Goal: Check status: Check status

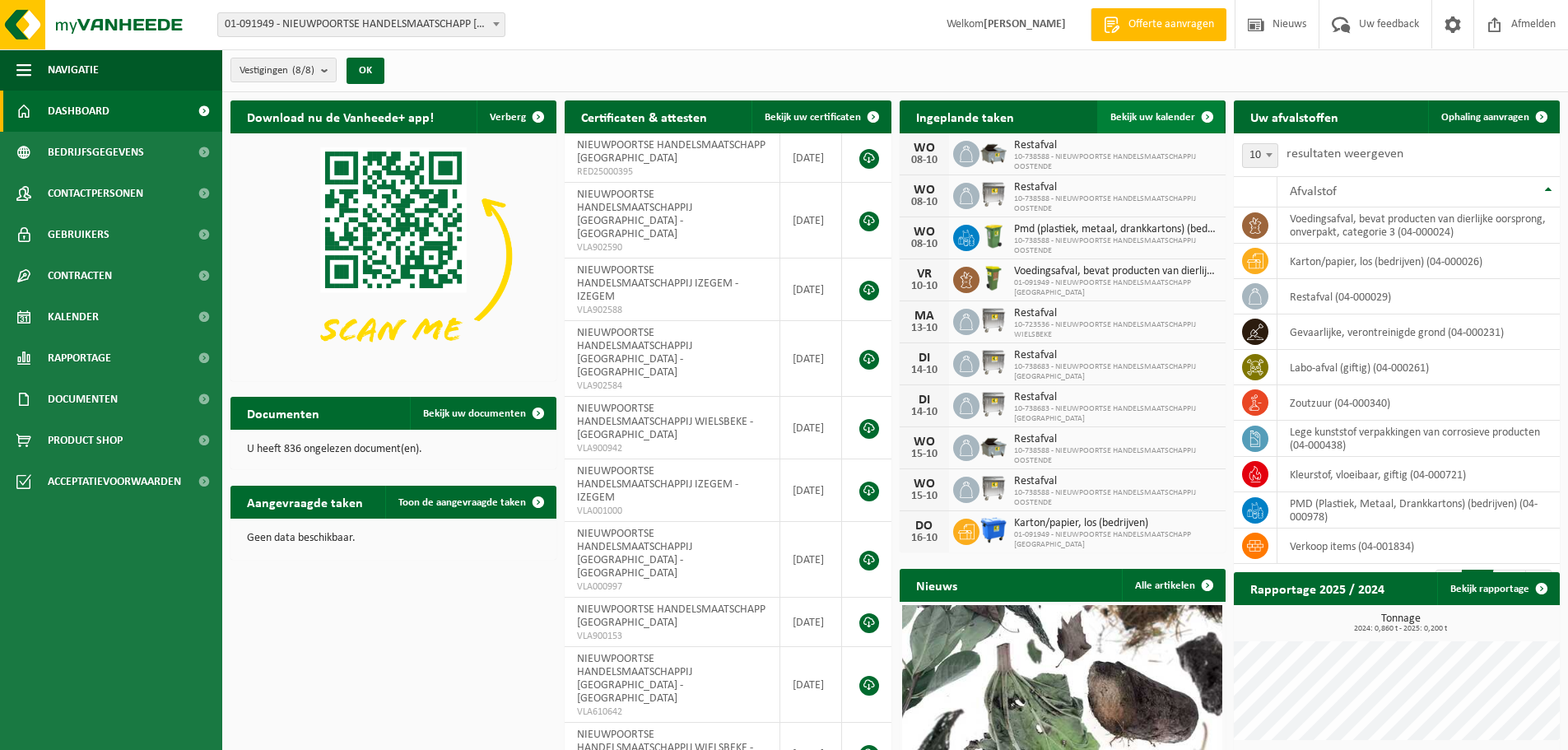
click at [1156, 120] on span "Bekijk uw kalender" at bounding box center [1152, 116] width 85 height 10
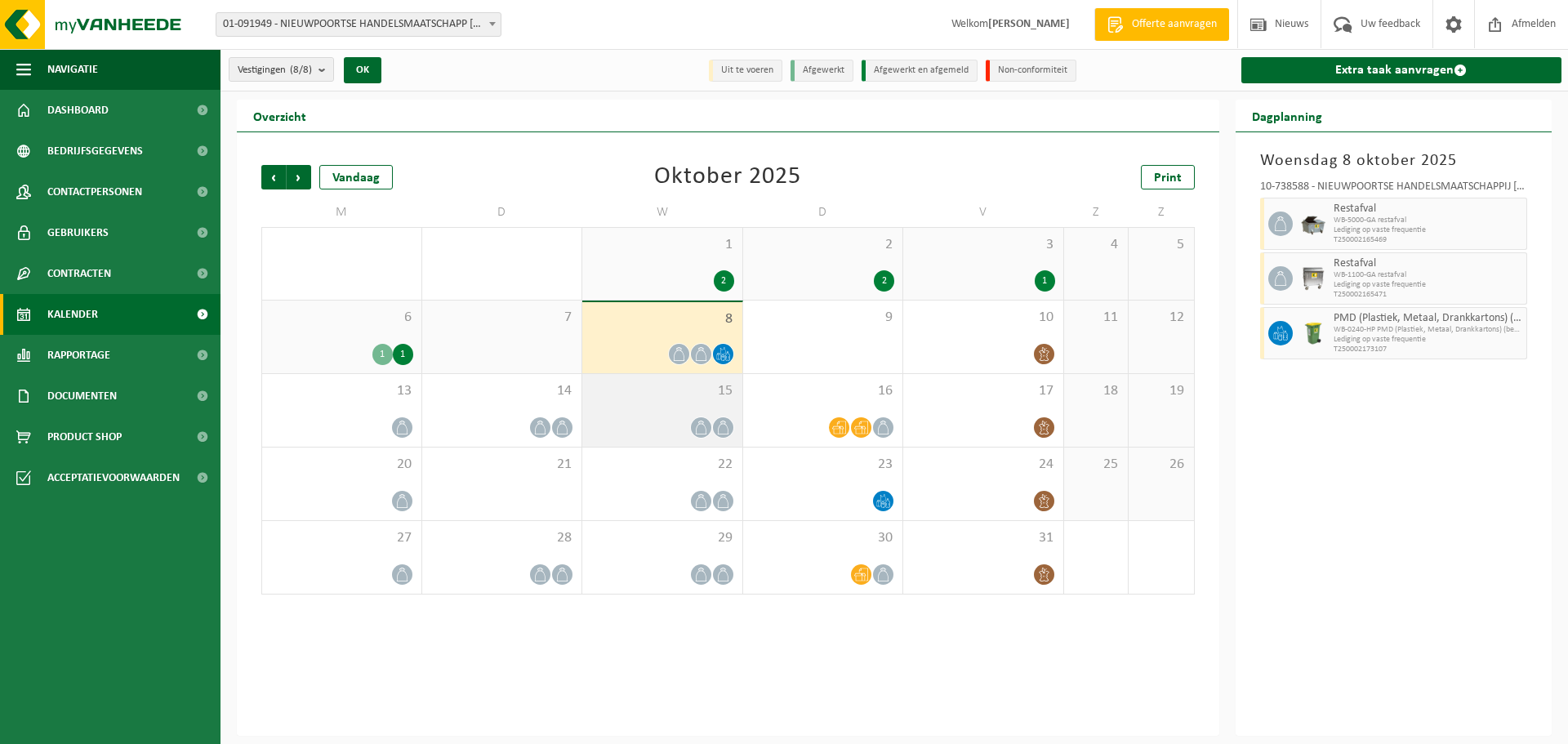
click at [688, 430] on div at bounding box center [662, 427] width 143 height 22
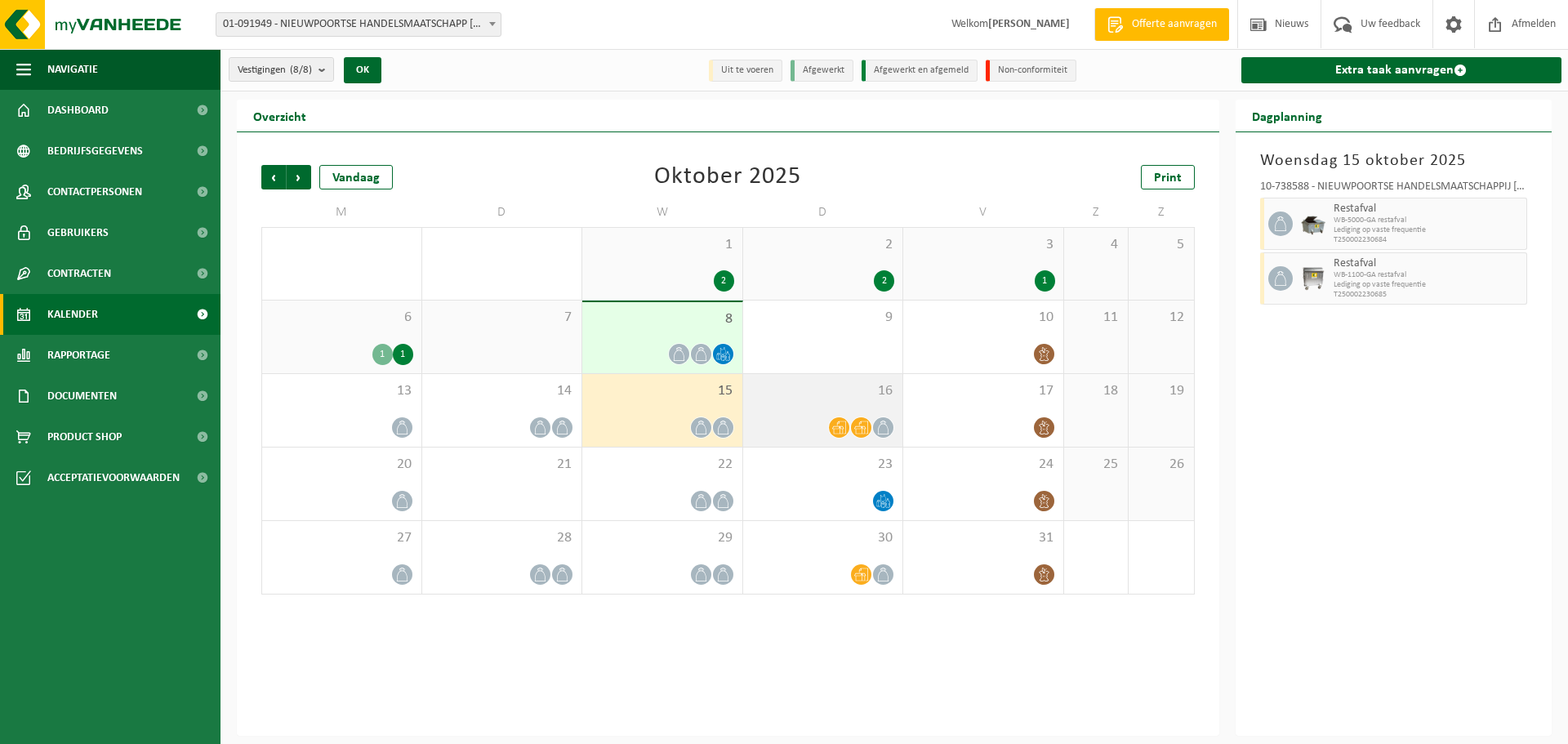
click at [815, 426] on div at bounding box center [823, 427] width 143 height 22
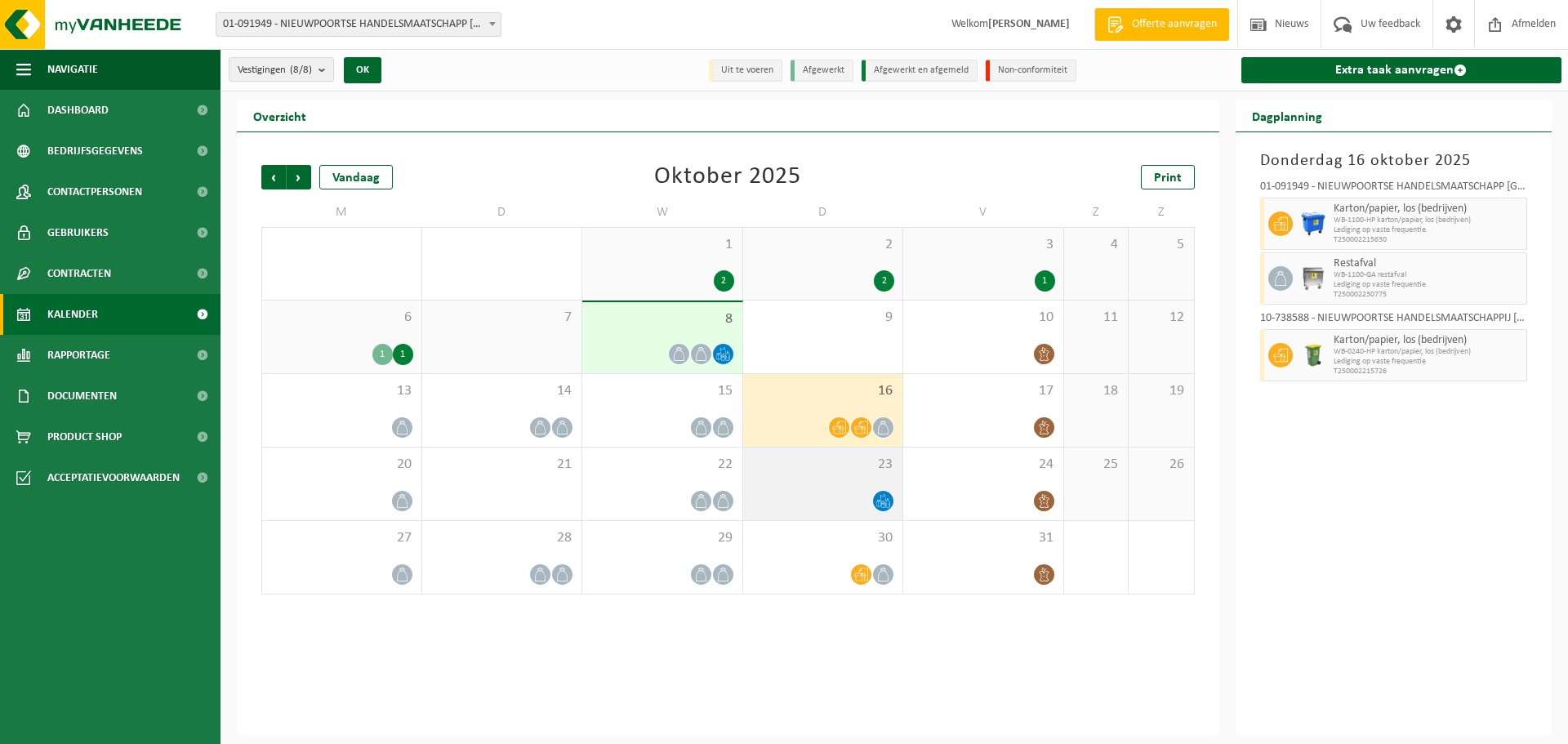
click at [856, 488] on div "23" at bounding box center [823, 483] width 160 height 73
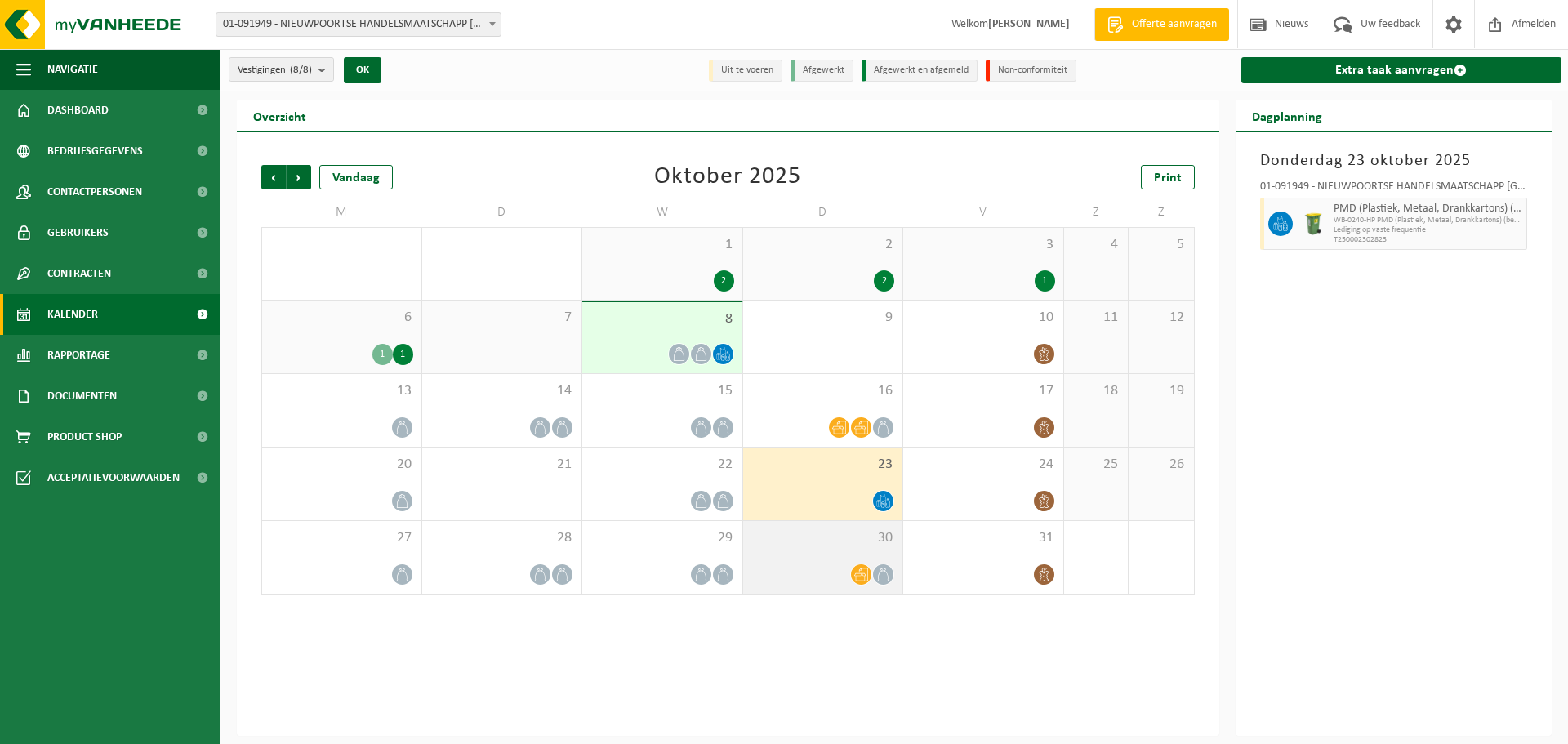
click at [848, 567] on div at bounding box center [823, 574] width 143 height 22
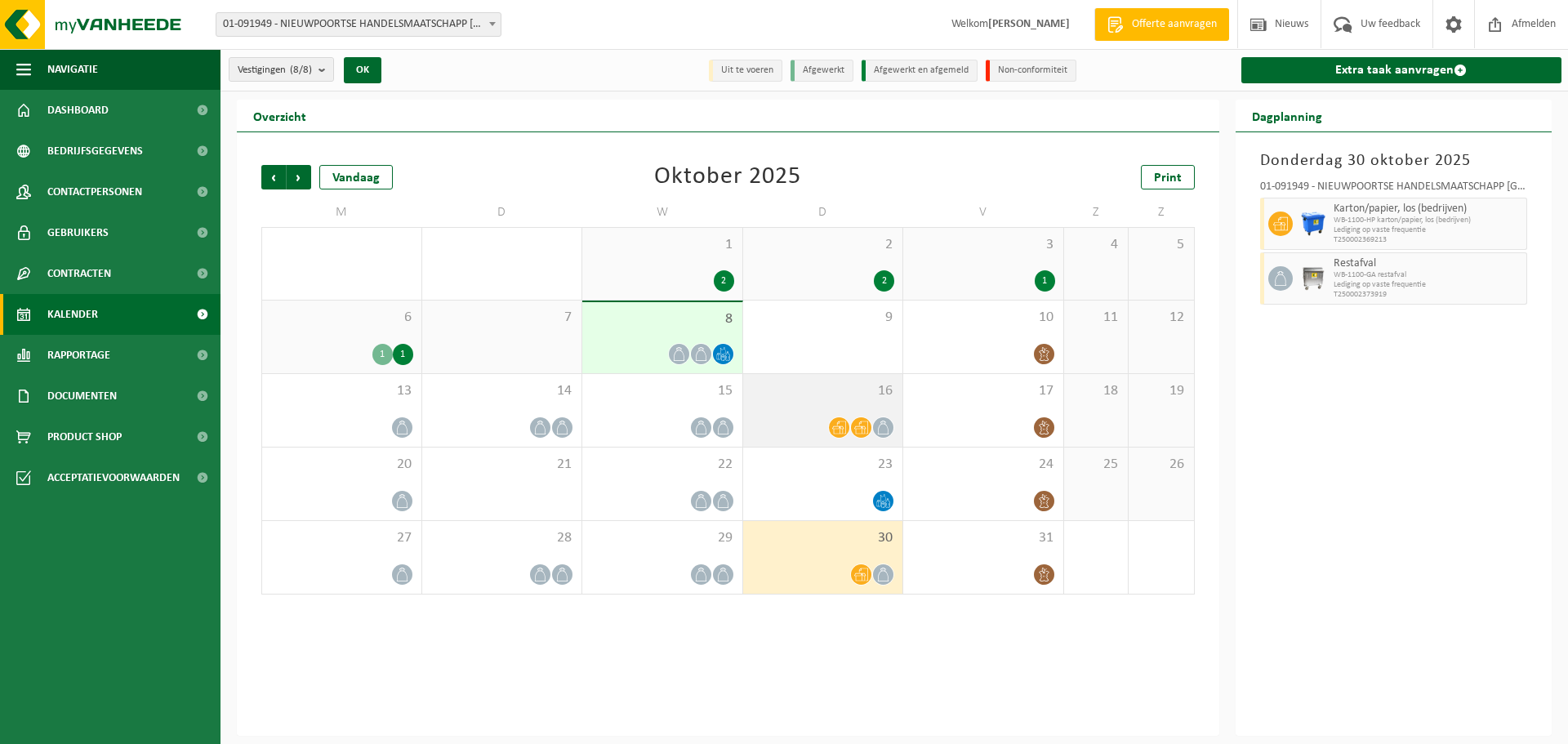
click at [836, 423] on icon at bounding box center [839, 427] width 14 height 14
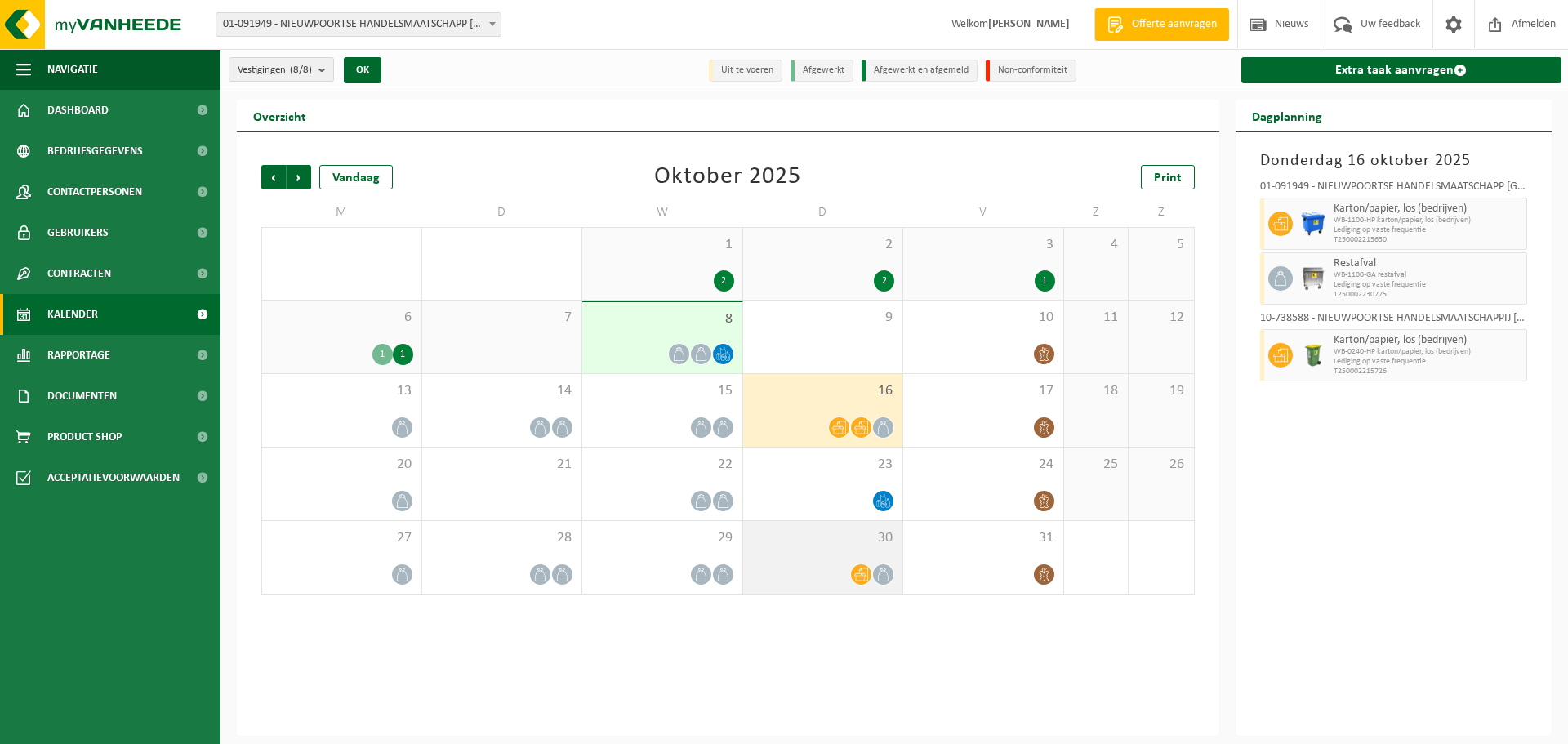
click at [851, 569] on div at bounding box center [862, 574] width 22 height 22
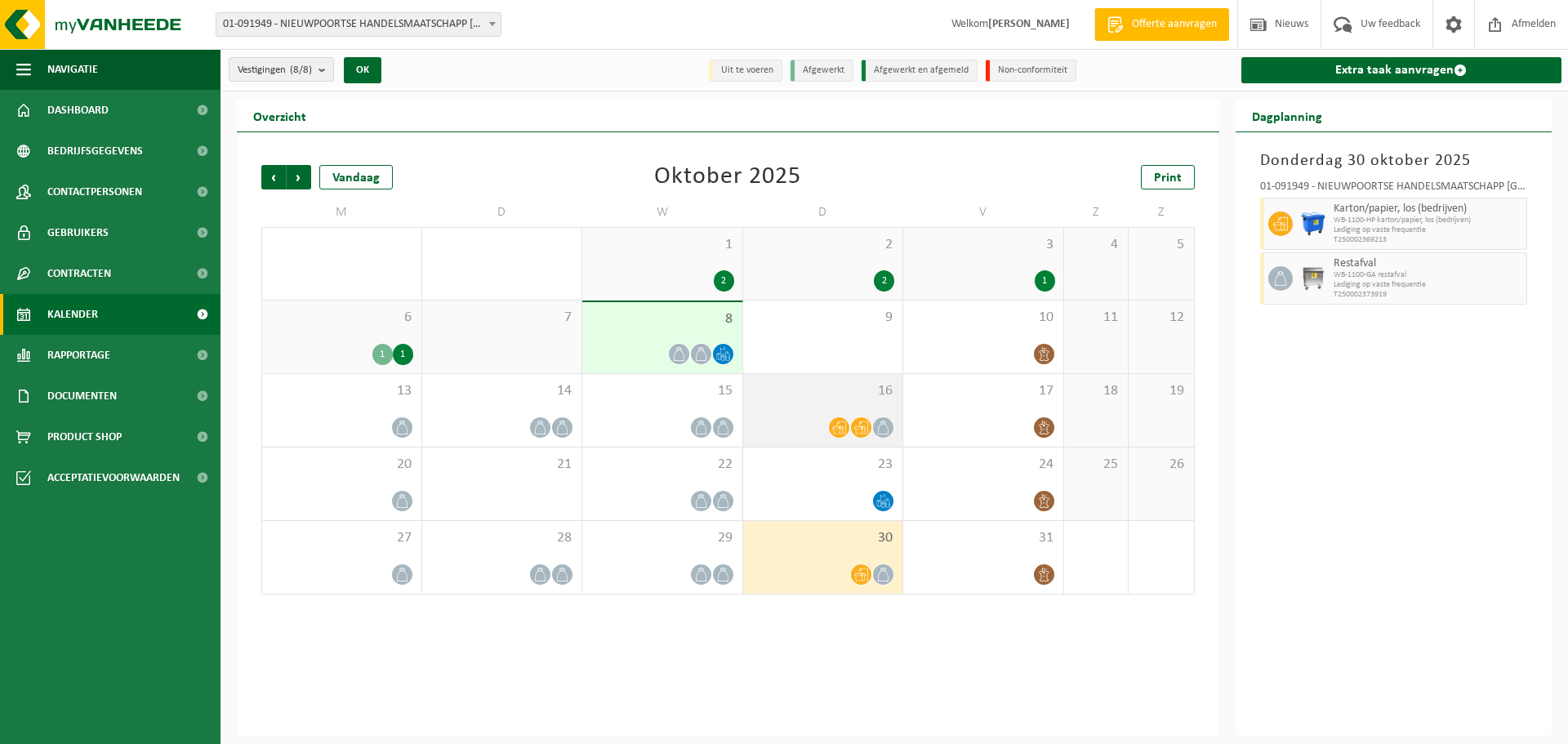
click at [864, 427] on icon at bounding box center [861, 427] width 14 height 14
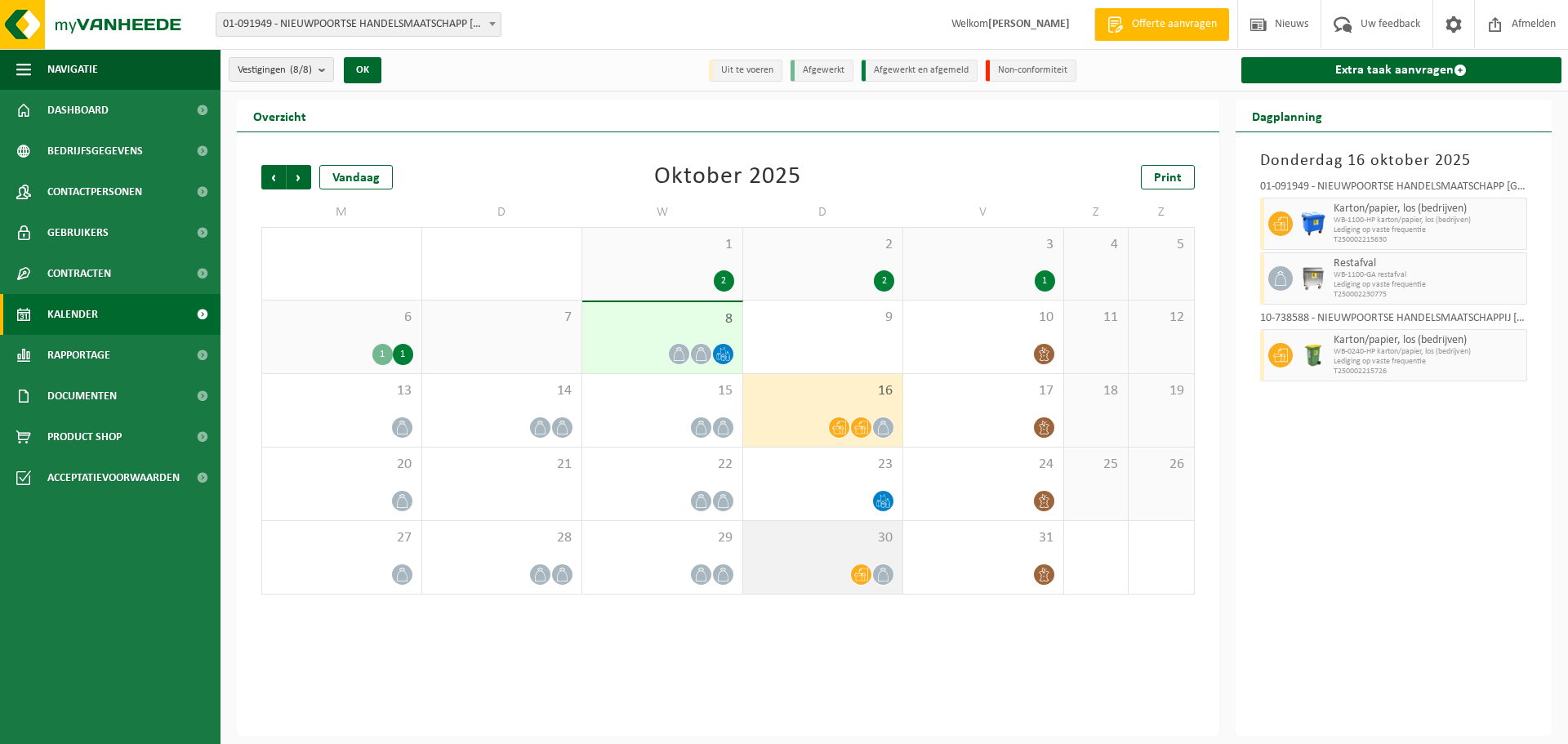
click at [869, 575] on span at bounding box center [861, 574] width 20 height 20
